Goal: Task Accomplishment & Management: Manage account settings

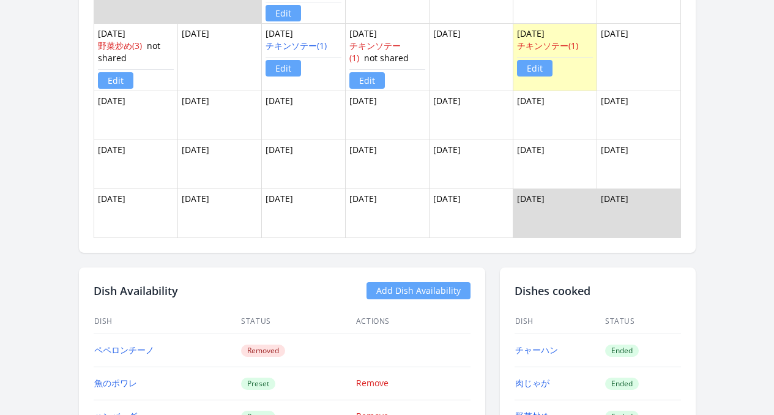
scroll to position [907, 0]
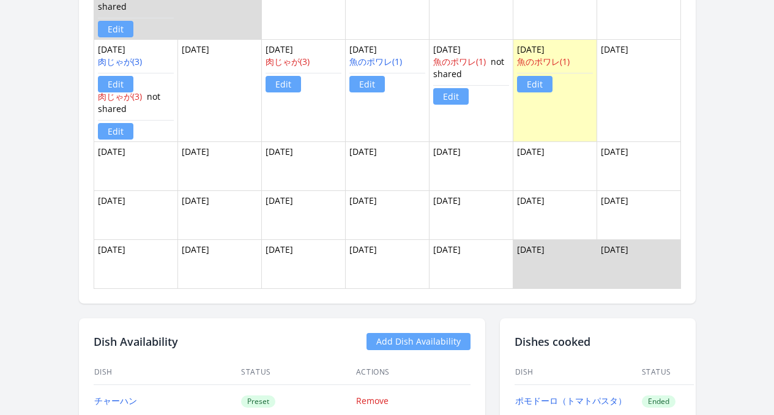
scroll to position [969, 0]
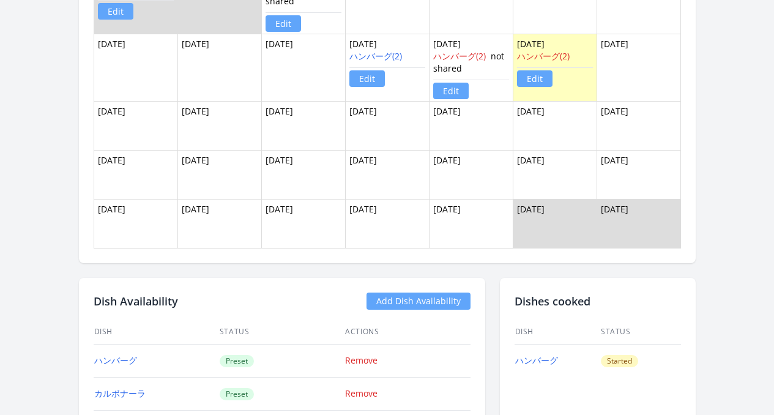
scroll to position [1143, 0]
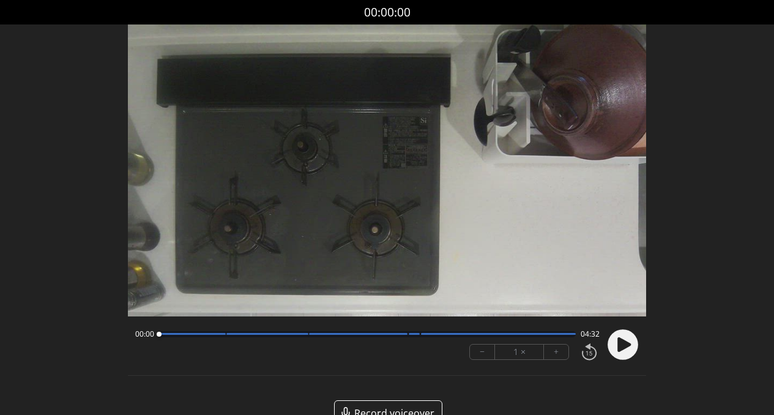
click at [629, 348] on circle at bounding box center [623, 344] width 31 height 31
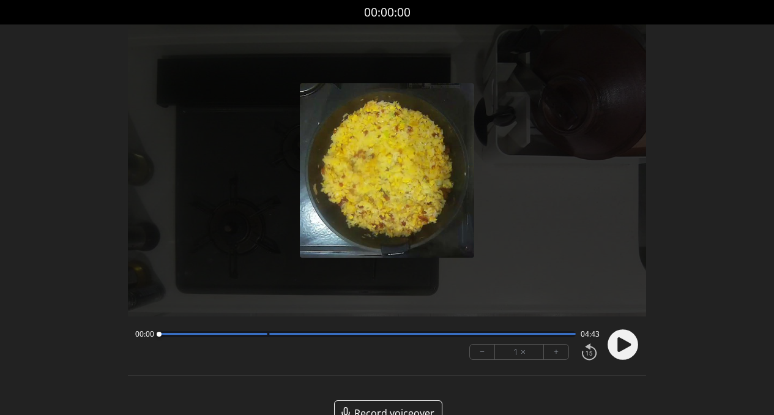
click at [630, 345] on icon at bounding box center [623, 344] width 13 height 15
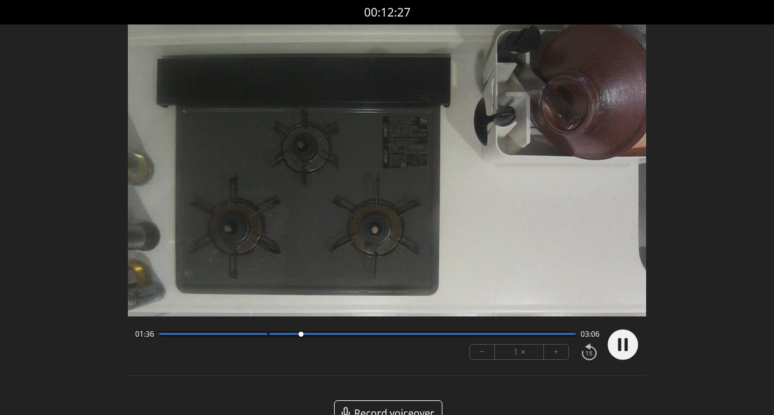
click at [344, 336] on div at bounding box center [367, 334] width 417 height 6
click at [379, 336] on div at bounding box center [367, 334] width 417 height 6
click at [427, 338] on div "02:30 02:12" at bounding box center [367, 334] width 465 height 10
click at [431, 336] on div at bounding box center [367, 334] width 417 height 6
click at [458, 335] on div at bounding box center [367, 334] width 417 height 6
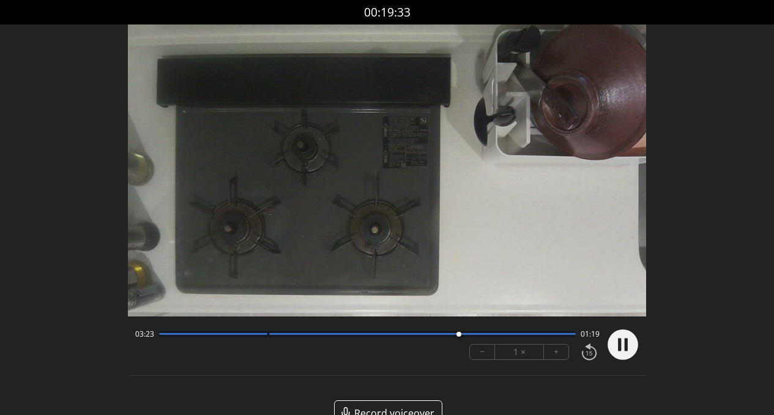
click at [502, 335] on div at bounding box center [367, 334] width 417 height 6
click at [541, 335] on div at bounding box center [367, 334] width 417 height 6
click at [529, 334] on div at bounding box center [422, 334] width 307 height 2
click at [509, 335] on div at bounding box center [367, 334] width 417 height 6
click at [495, 336] on div at bounding box center [367, 334] width 417 height 6
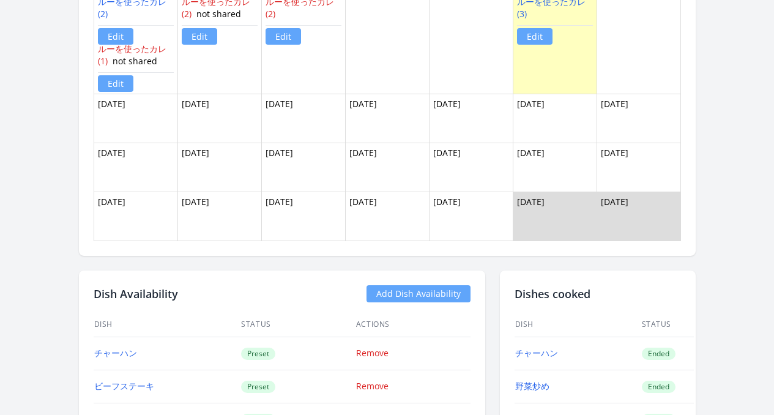
scroll to position [1019, 0]
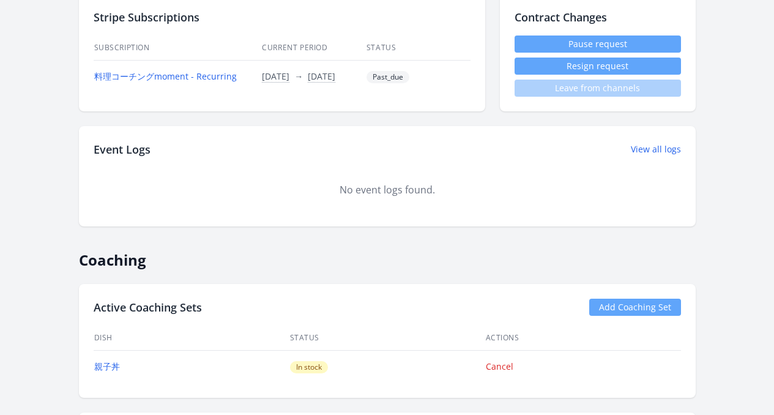
scroll to position [433, 0]
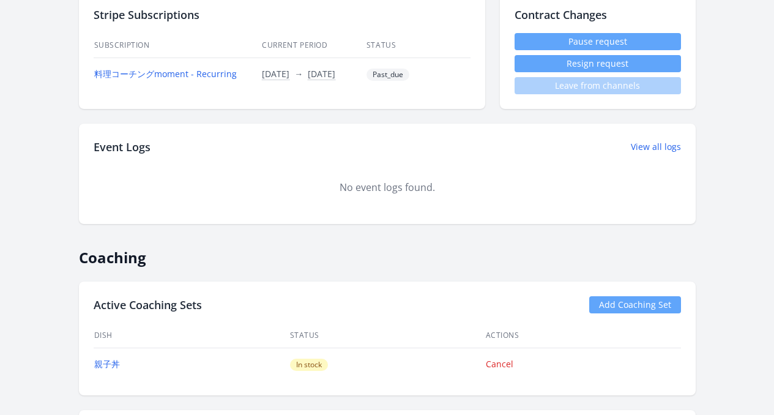
click at [378, 88] on td "Past_due" at bounding box center [418, 74] width 105 height 33
click at [302, 199] on div "No event logs found." at bounding box center [387, 187] width 587 height 44
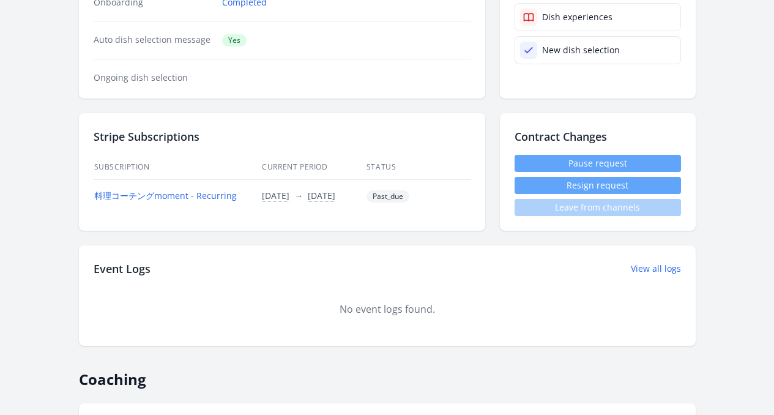
scroll to position [134, 0]
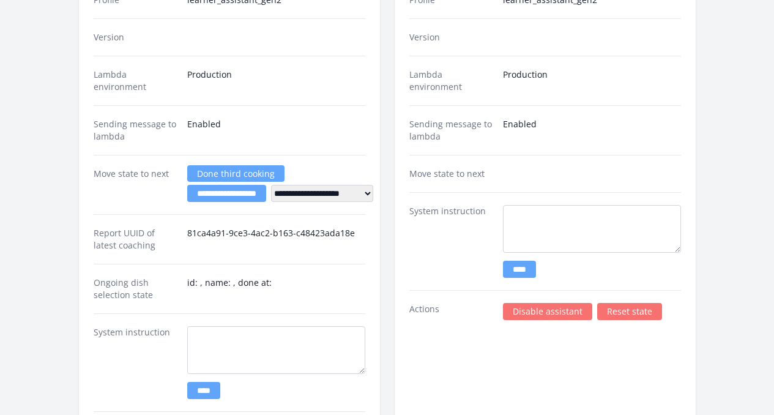
scroll to position [2583, 0]
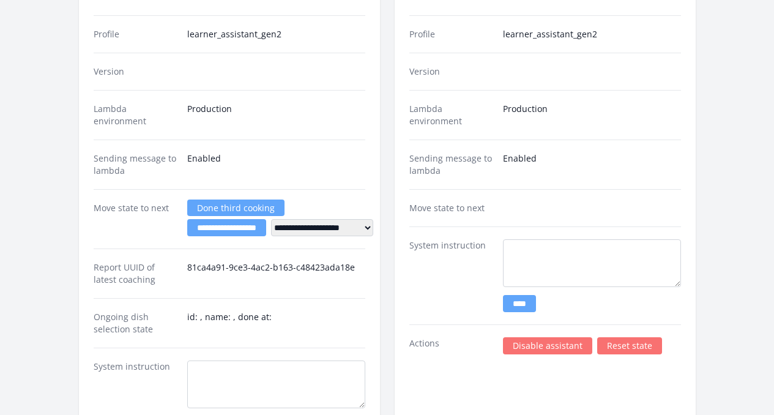
click at [535, 337] on link "Disable assistant" at bounding box center [547, 345] width 89 height 17
